Goal: Task Accomplishment & Management: Use online tool/utility

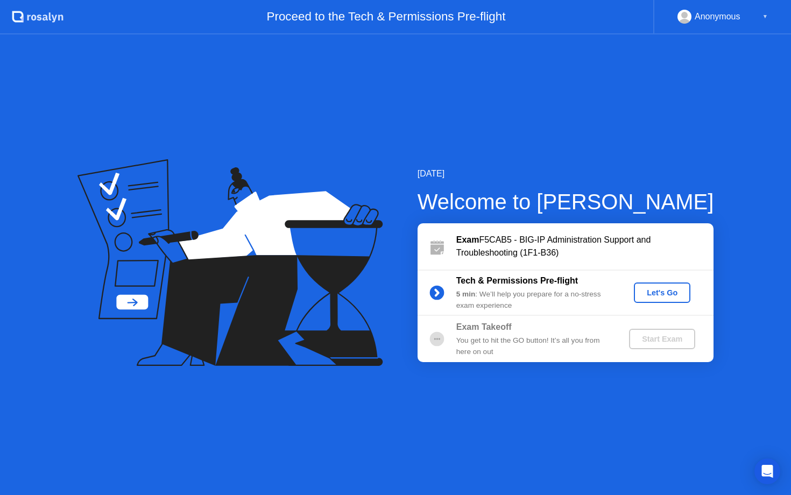
click at [649, 295] on div "Let's Go" at bounding box center [662, 292] width 48 height 9
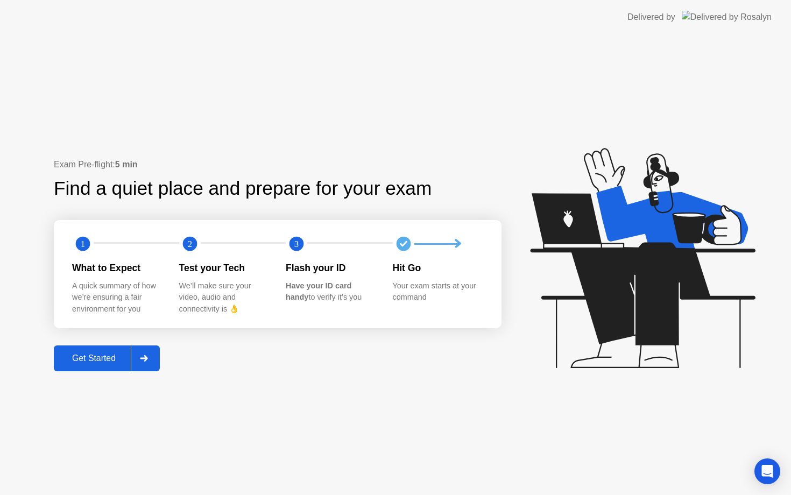
click at [101, 353] on div "Get Started" at bounding box center [94, 358] width 74 height 10
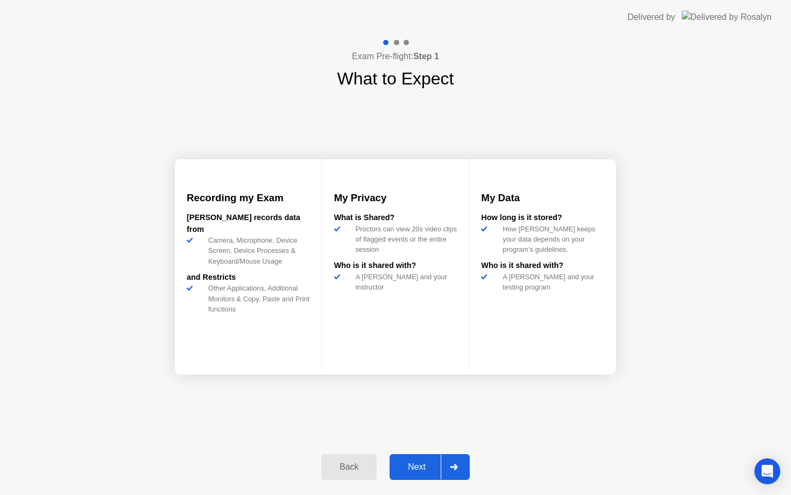
click at [419, 470] on div "Next" at bounding box center [417, 467] width 48 height 10
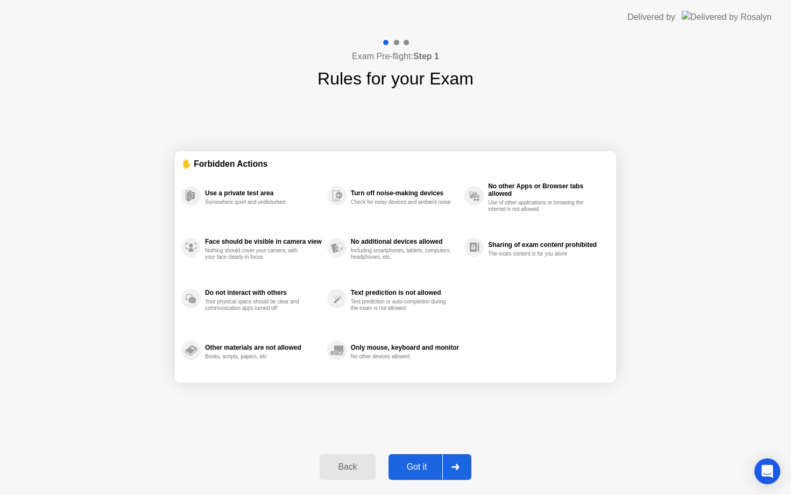
click at [419, 470] on div "Got it" at bounding box center [417, 467] width 51 height 10
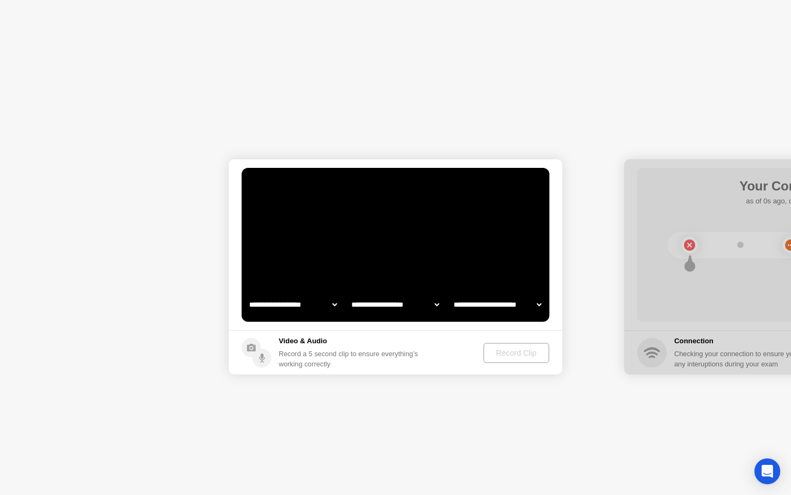
select select "**********"
select select "*******"
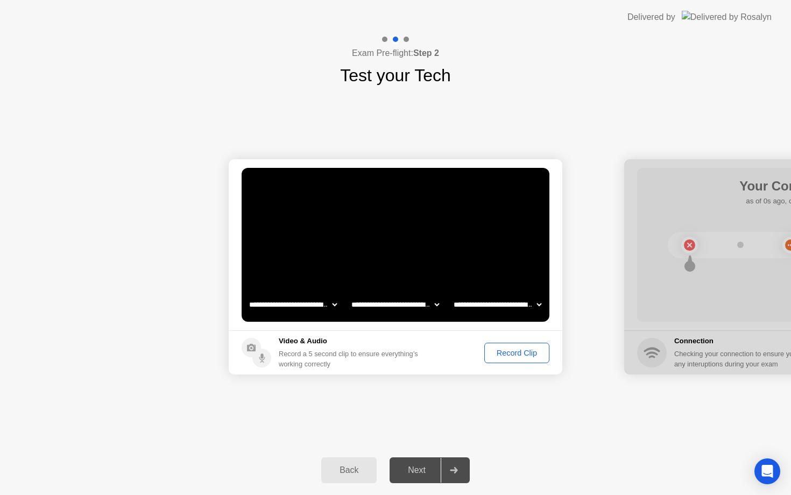
click at [515, 361] on button "Record Clip" at bounding box center [516, 353] width 65 height 20
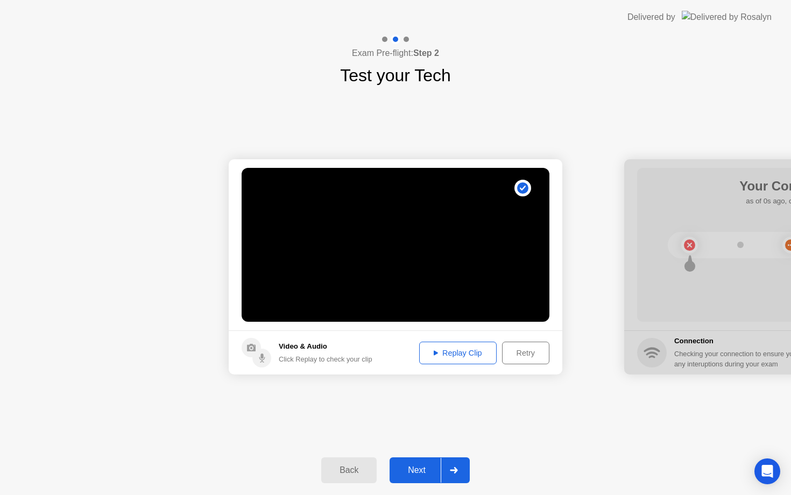
click at [415, 466] on div "Next" at bounding box center [417, 470] width 48 height 10
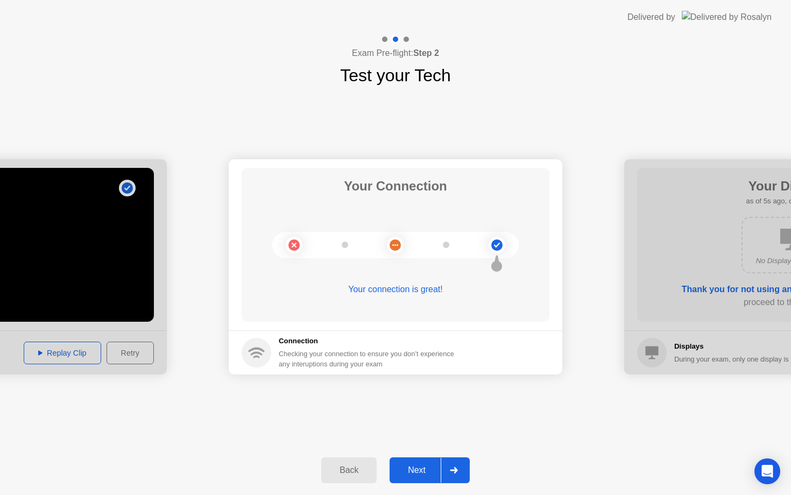
click at [413, 460] on button "Next" at bounding box center [429, 470] width 80 height 26
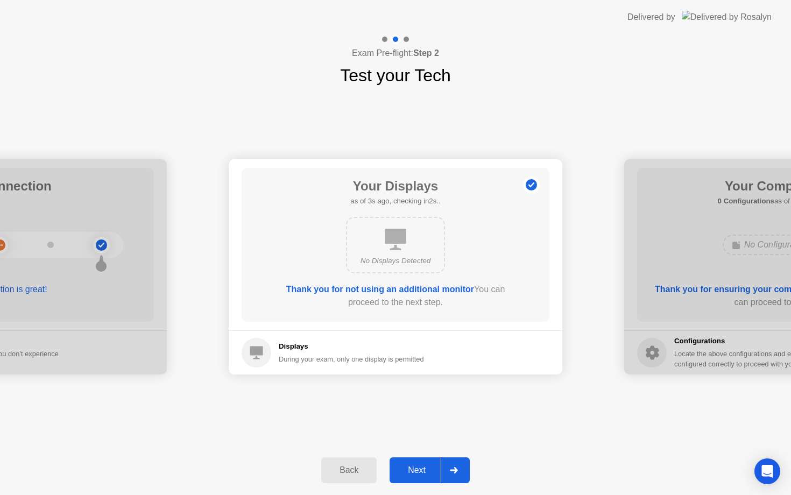
click at [421, 467] on div "Next" at bounding box center [417, 470] width 48 height 10
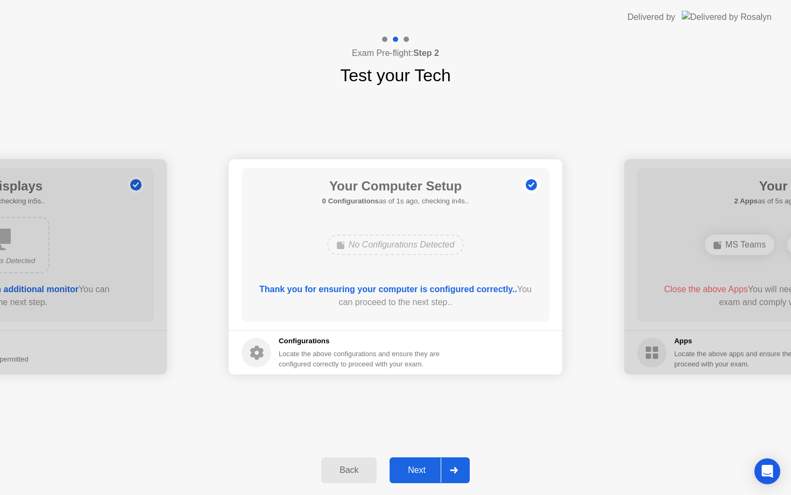
click at [421, 467] on div "Next" at bounding box center [417, 470] width 48 height 10
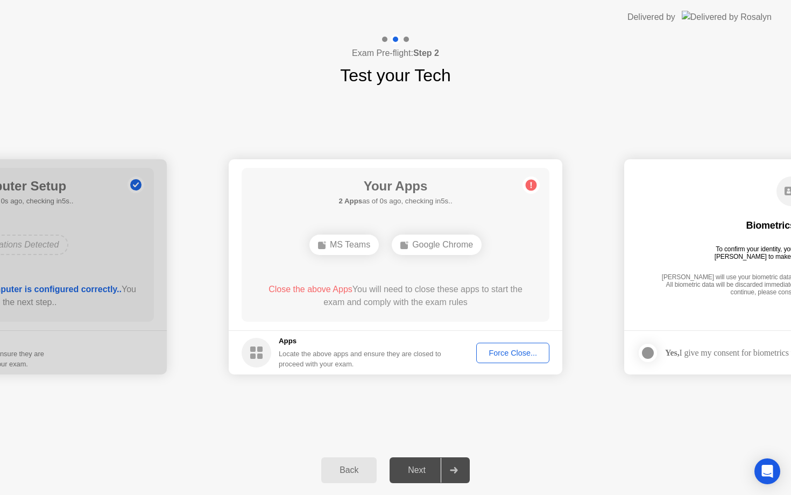
click at [508, 346] on button "Force Close..." at bounding box center [512, 353] width 73 height 20
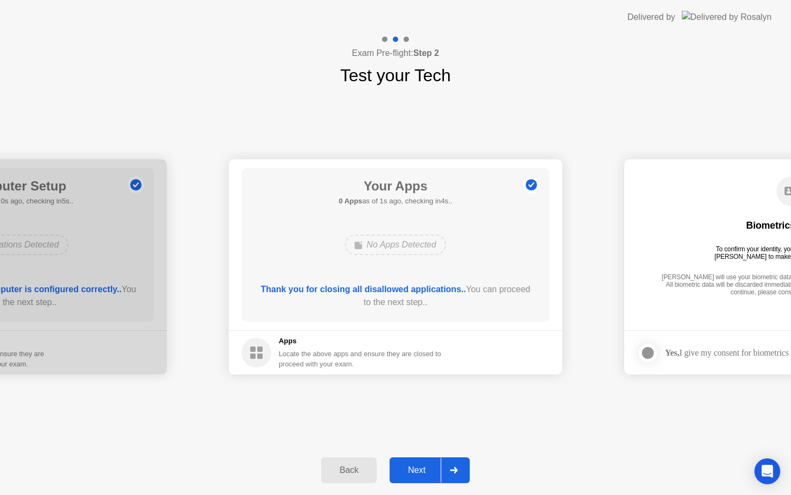
click at [408, 469] on div "Next" at bounding box center [417, 470] width 48 height 10
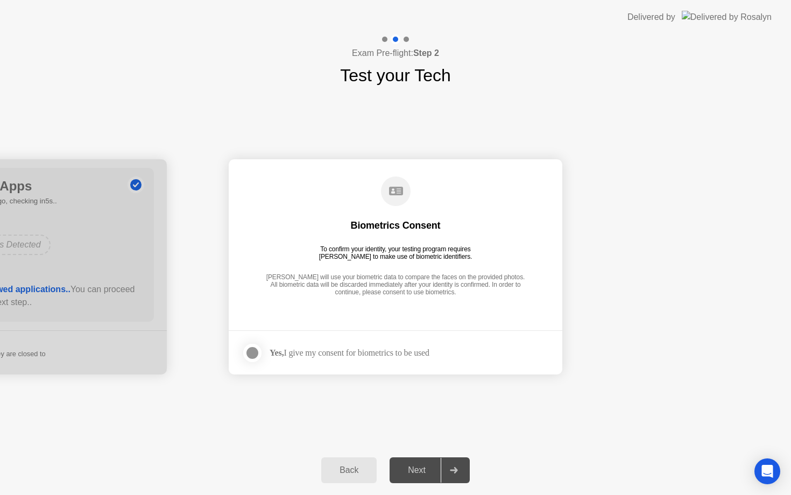
click at [335, 359] on div "Yes, I give my consent for biometrics to be used" at bounding box center [335, 353] width 188 height 22
click at [350, 347] on div "Yes, I give my consent for biometrics to be used" at bounding box center [349, 352] width 160 height 10
click at [250, 352] on div at bounding box center [252, 352] width 13 height 13
click at [420, 475] on div "Next" at bounding box center [417, 470] width 48 height 10
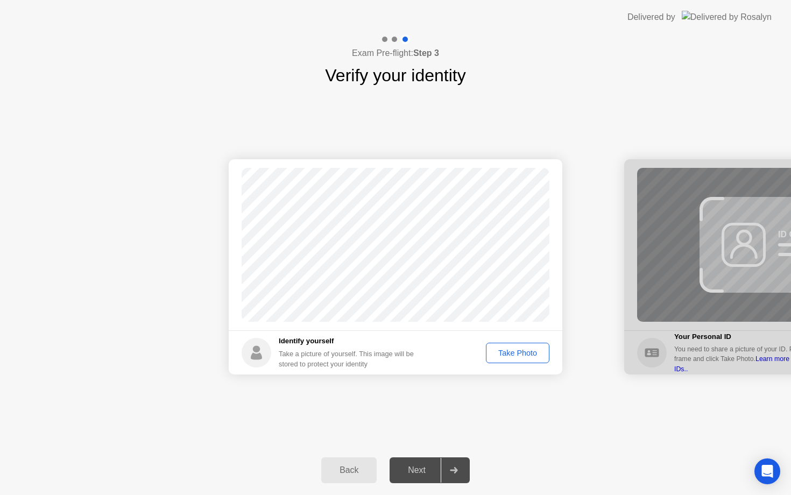
click at [511, 360] on button "Take Photo" at bounding box center [517, 353] width 63 height 20
click at [404, 465] on div "Next" at bounding box center [417, 470] width 48 height 10
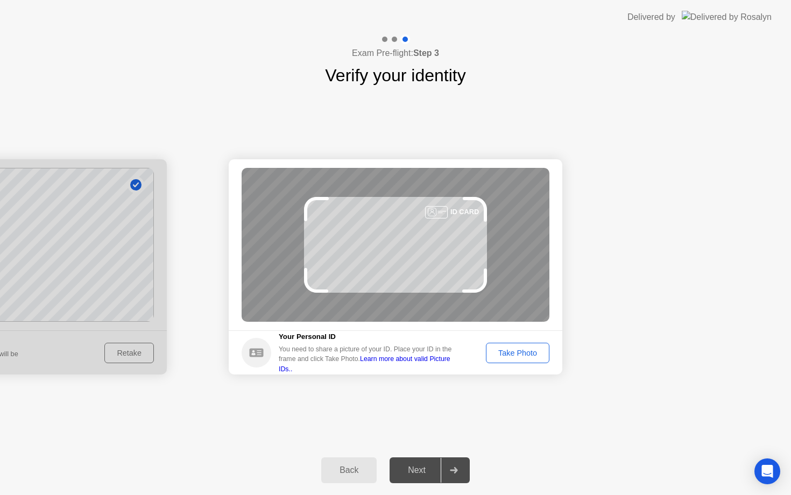
click at [489, 354] on div "Take Photo" at bounding box center [517, 353] width 56 height 9
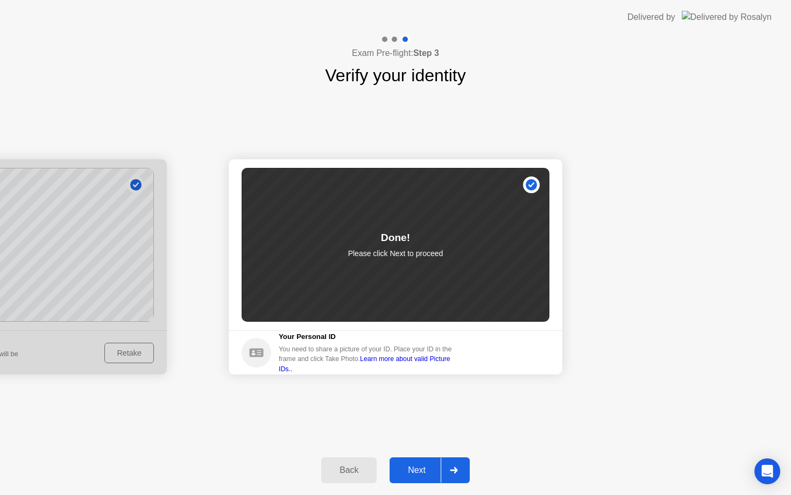
click at [418, 471] on div "Next" at bounding box center [417, 470] width 48 height 10
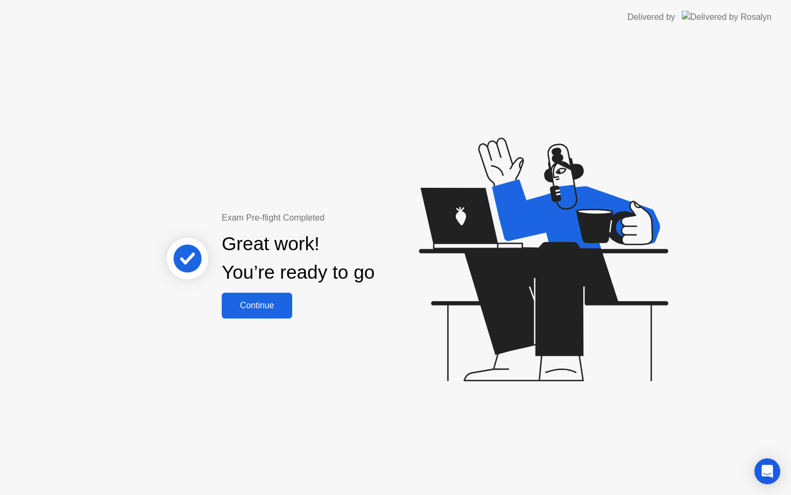
click at [262, 307] on div "Continue" at bounding box center [257, 306] width 64 height 10
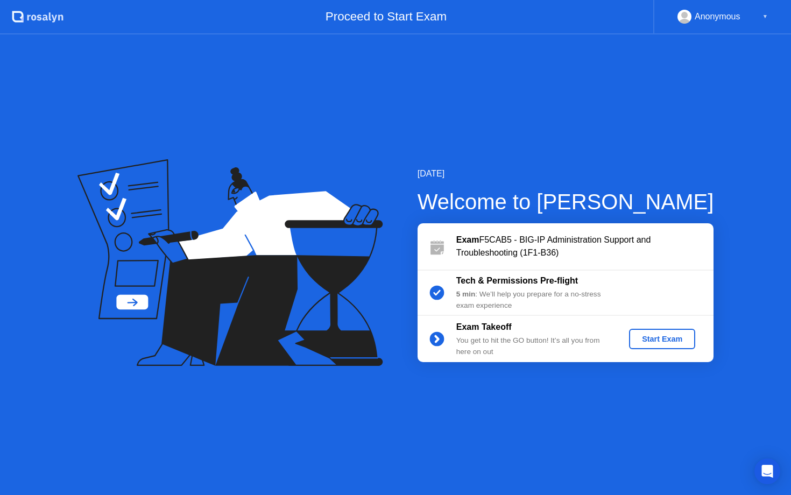
click at [667, 338] on div "Start Exam" at bounding box center [662, 339] width 58 height 9
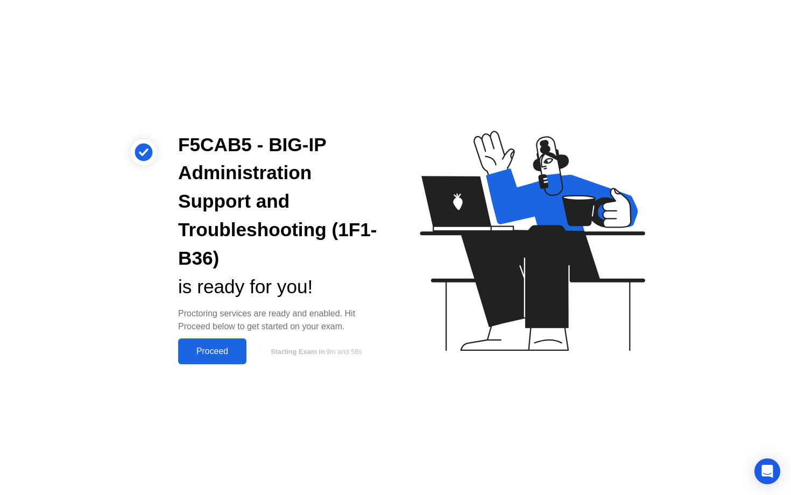
click at [219, 350] on div "Proceed" at bounding box center [212, 351] width 62 height 10
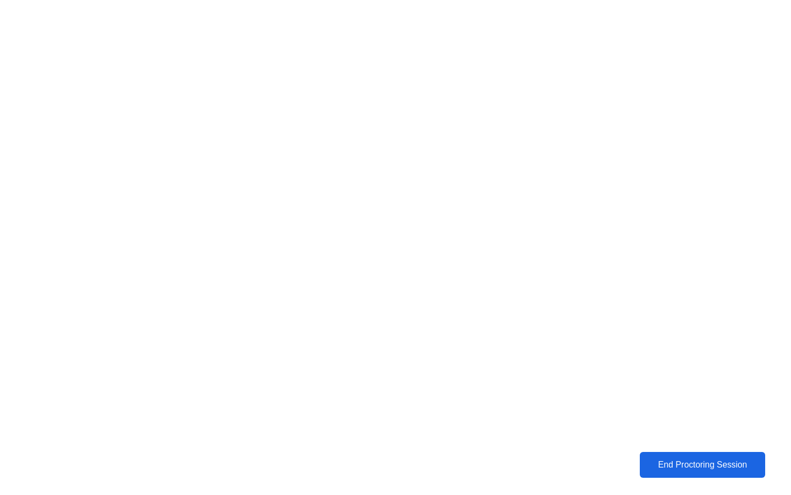
click at [671, 466] on div "End Proctoring Session" at bounding box center [702, 465] width 119 height 10
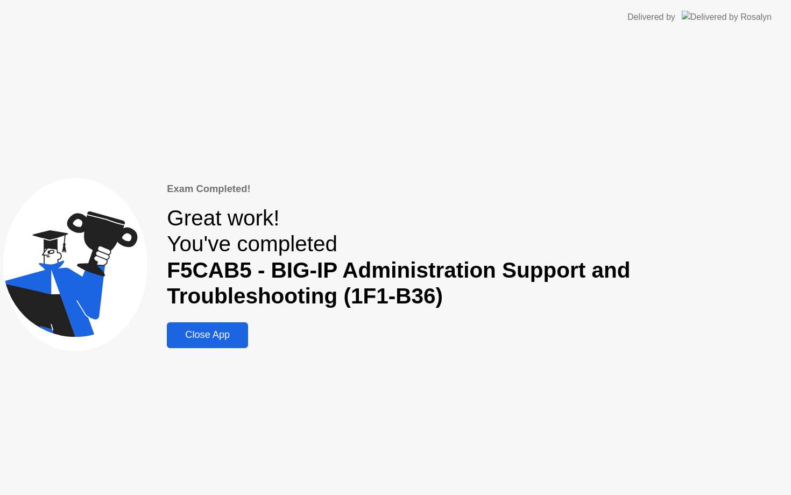
click at [231, 336] on div "Close App" at bounding box center [207, 334] width 75 height 11
